Goal: Information Seeking & Learning: Learn about a topic

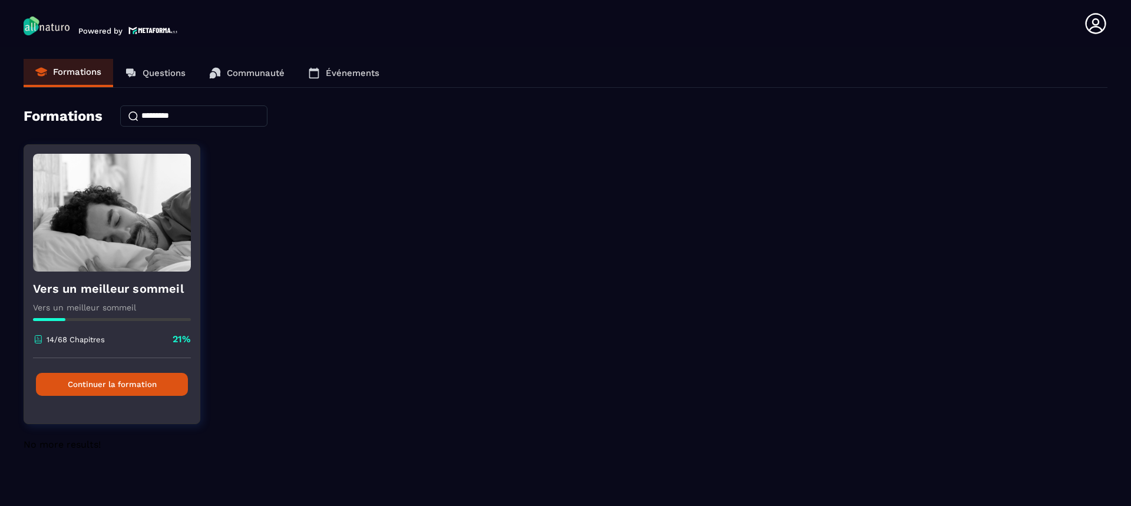
click at [117, 382] on button "Continuer la formation" at bounding box center [112, 384] width 152 height 23
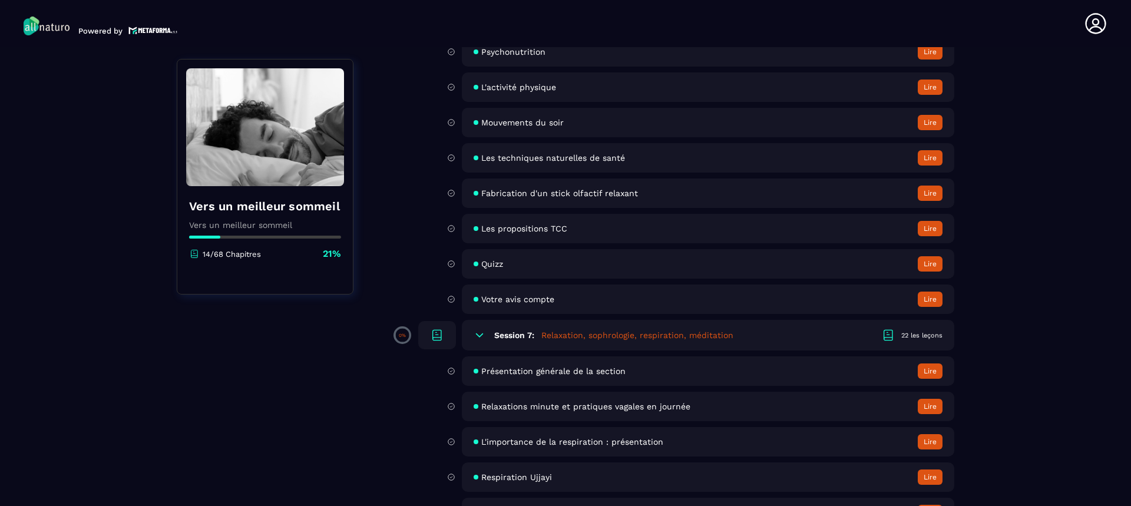
scroll to position [1550, 0]
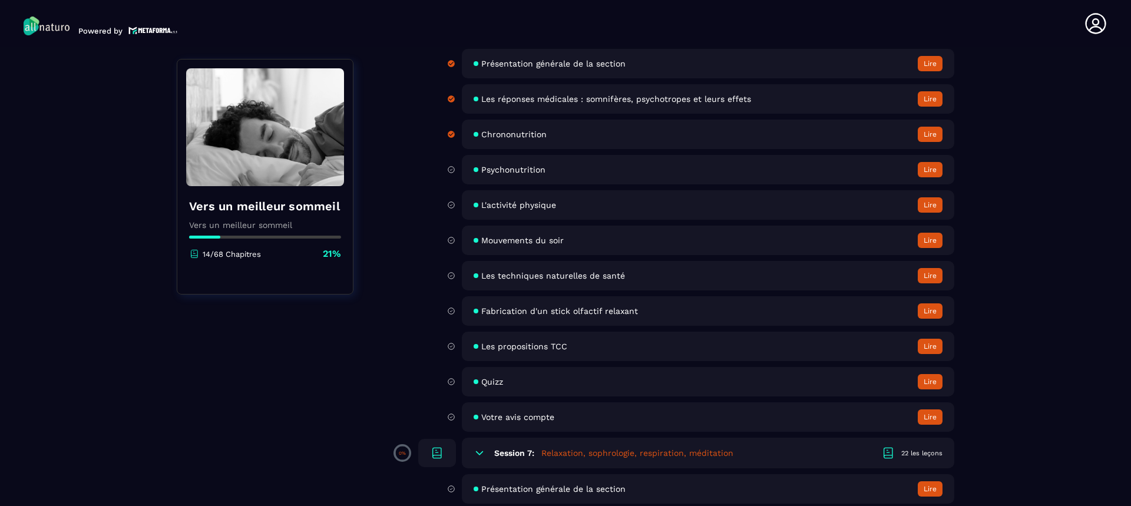
click at [570, 275] on span "Les techniques naturelles de santé" at bounding box center [553, 275] width 144 height 9
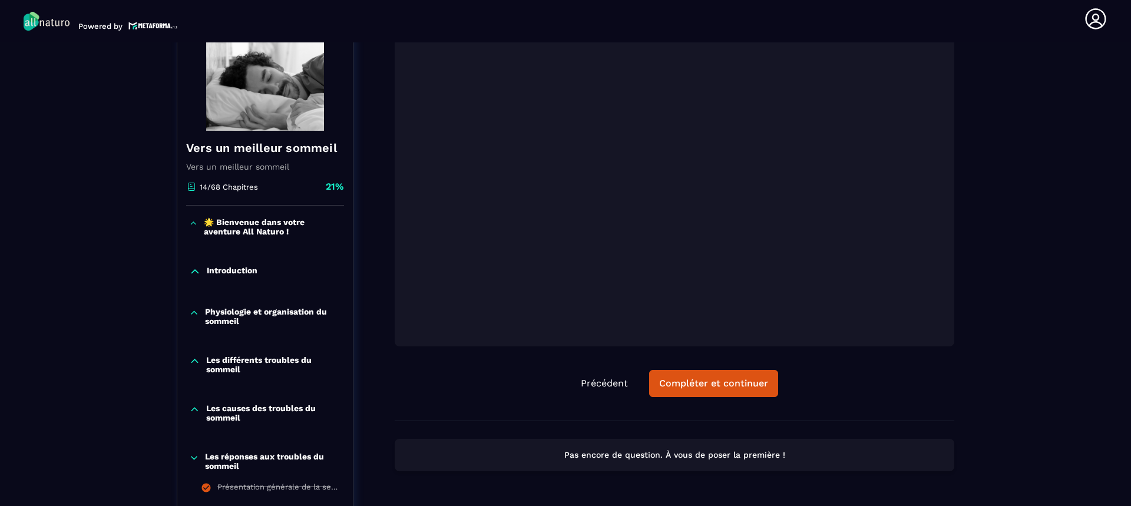
scroll to position [177, 0]
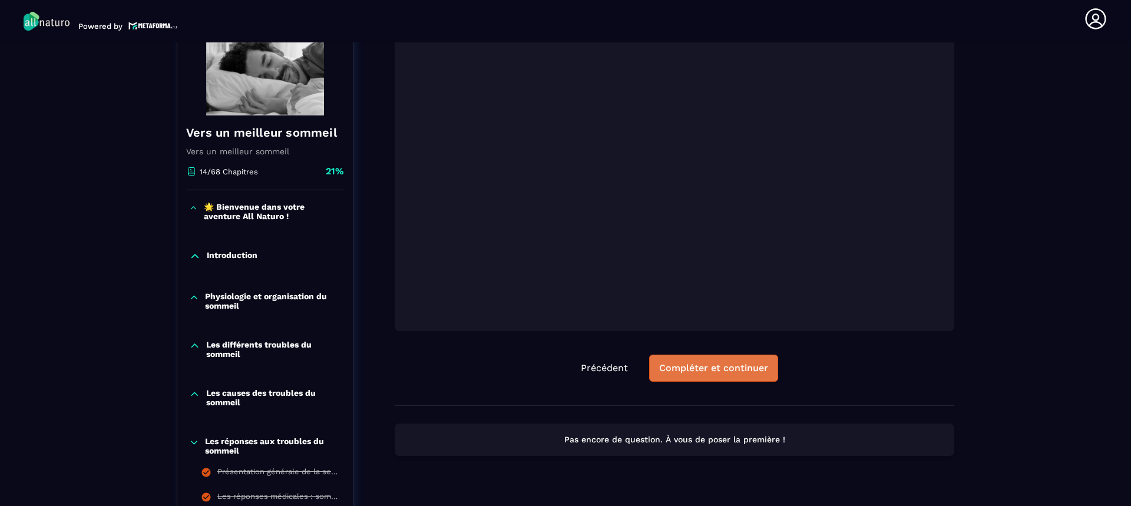
click at [705, 367] on div "Compléter et continuer" at bounding box center [713, 368] width 109 height 12
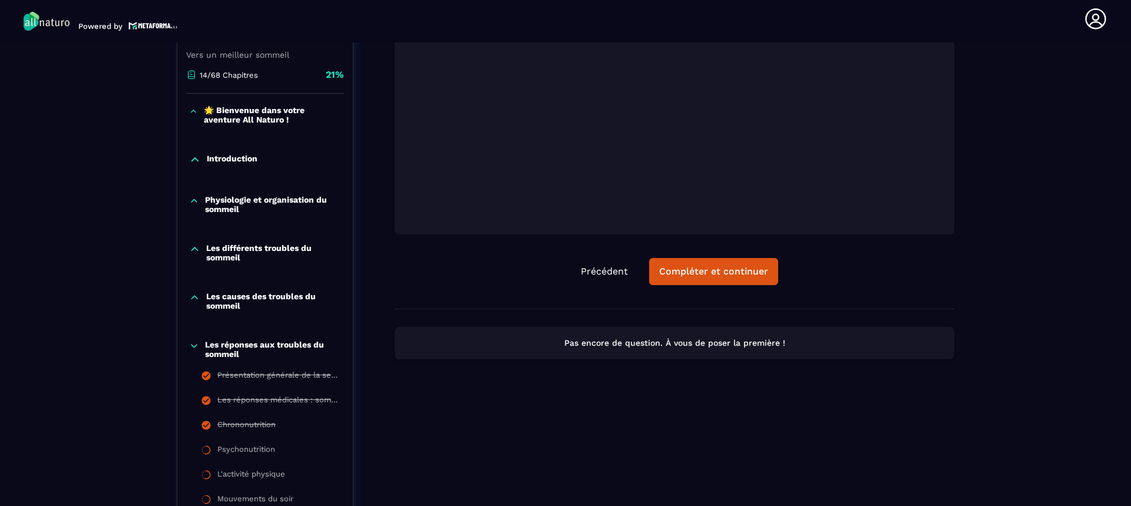
scroll to position [123, 0]
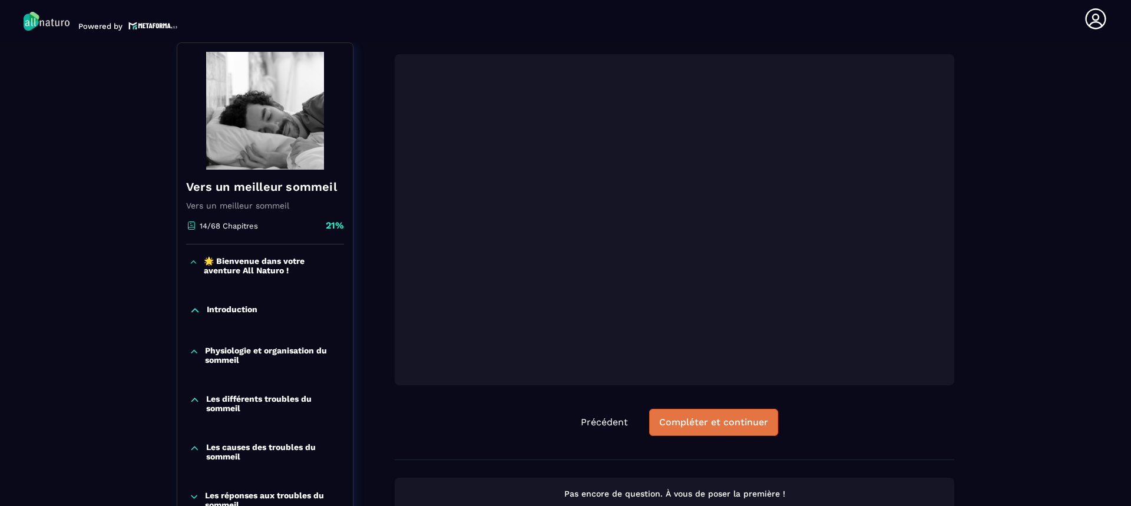
click at [687, 419] on div "Compléter et continuer" at bounding box center [713, 422] width 109 height 12
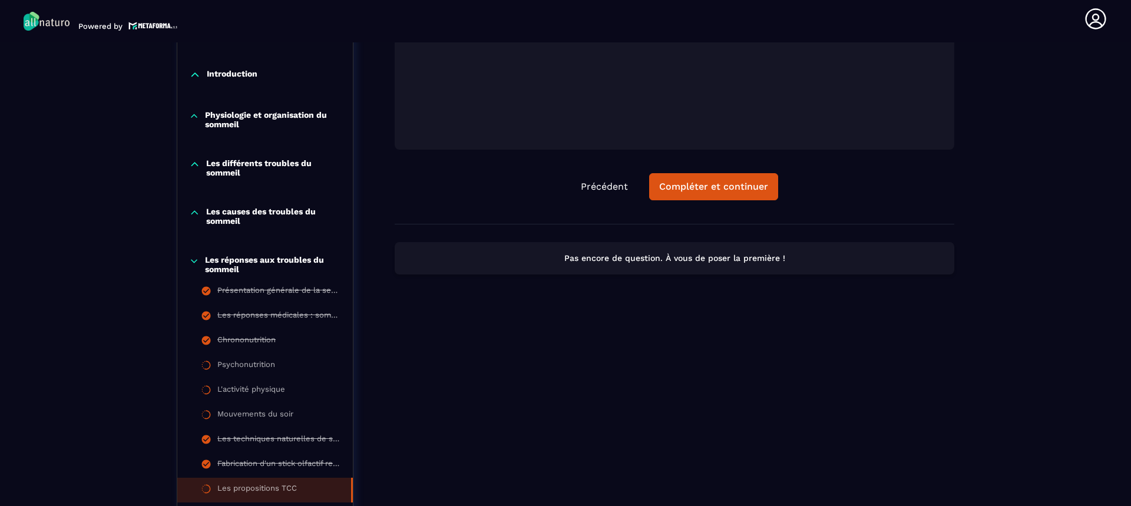
scroll to position [181, 0]
